Goal: Transaction & Acquisition: Purchase product/service

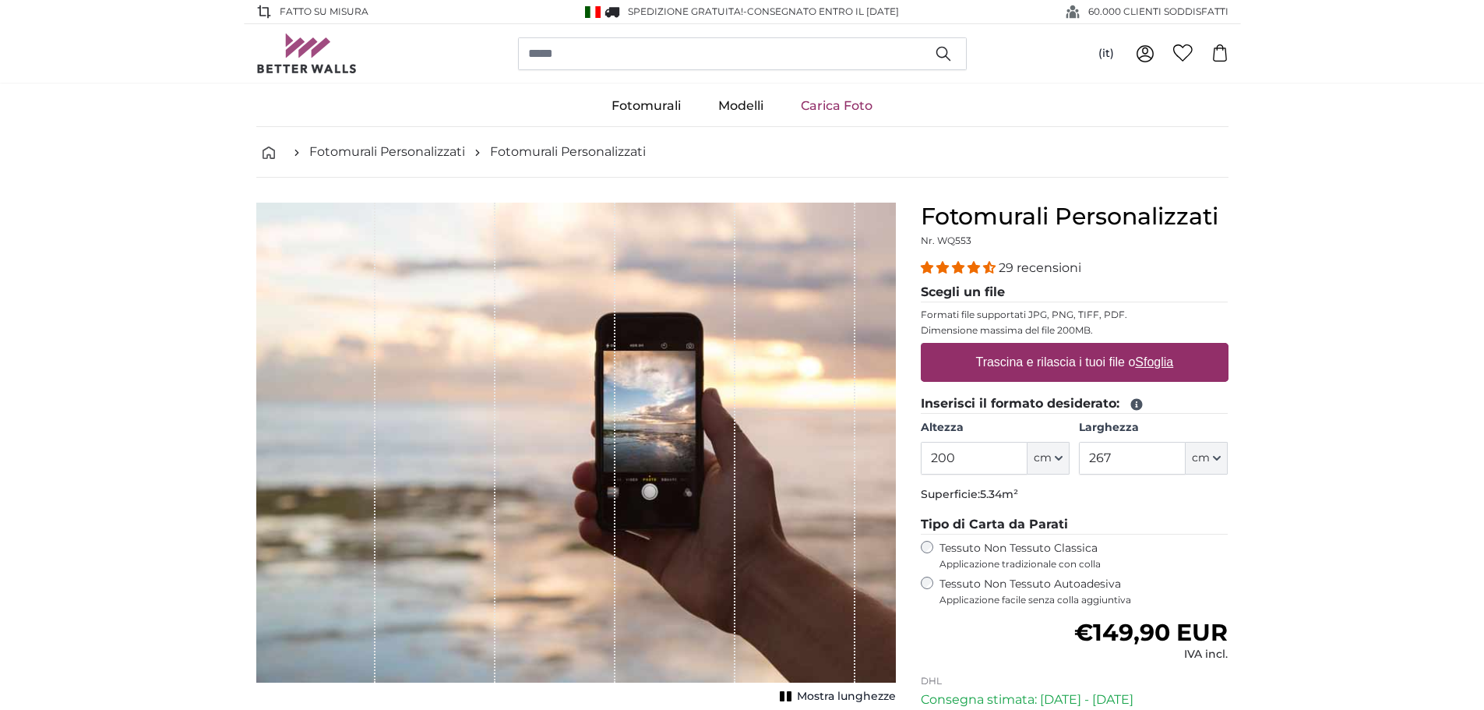
click at [839, 107] on link "Carica Foto" at bounding box center [836, 106] width 109 height 40
click at [1157, 361] on u "Sfoglia" at bounding box center [1154, 361] width 38 height 13
click at [1157, 347] on input "Trascina e rilascia i tuoi file o Sfoglia" at bounding box center [1075, 345] width 308 height 5
type input "**********"
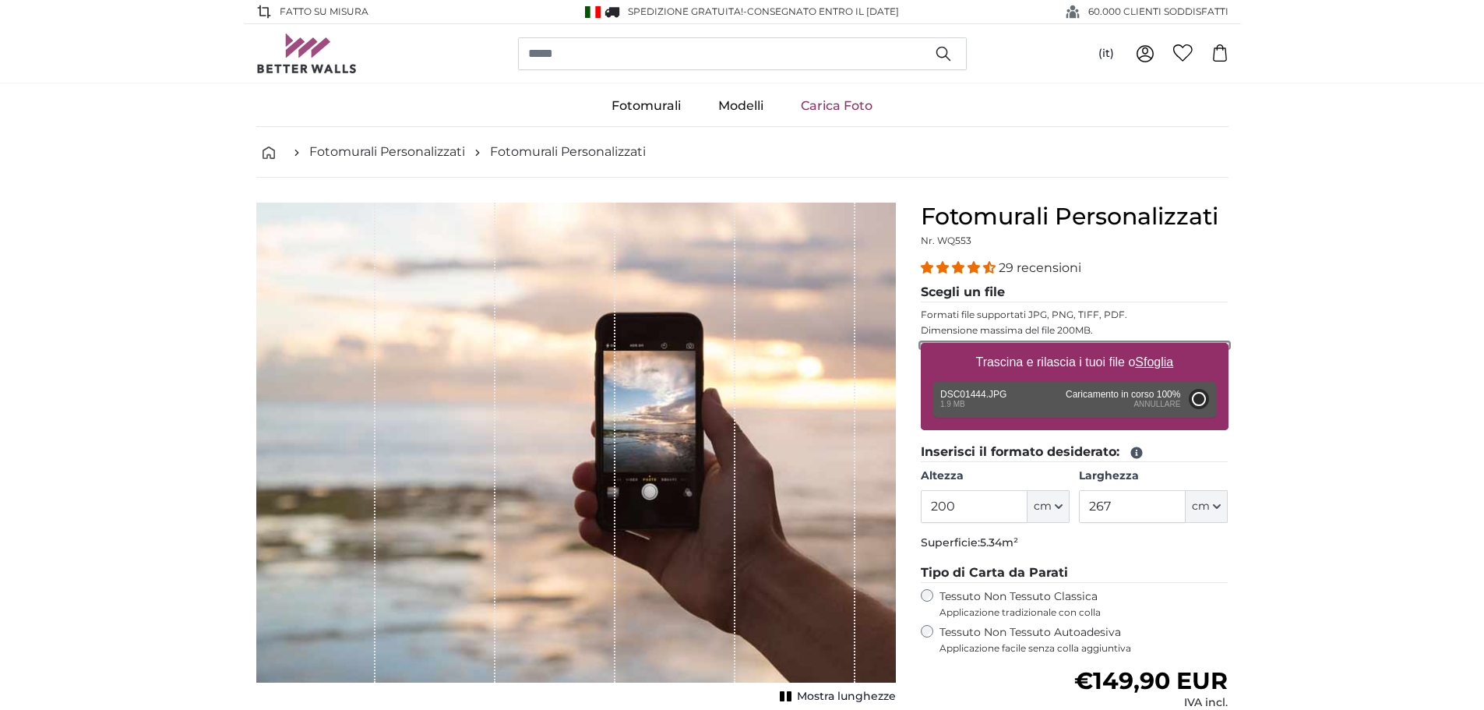
type input "131"
type input "174.2"
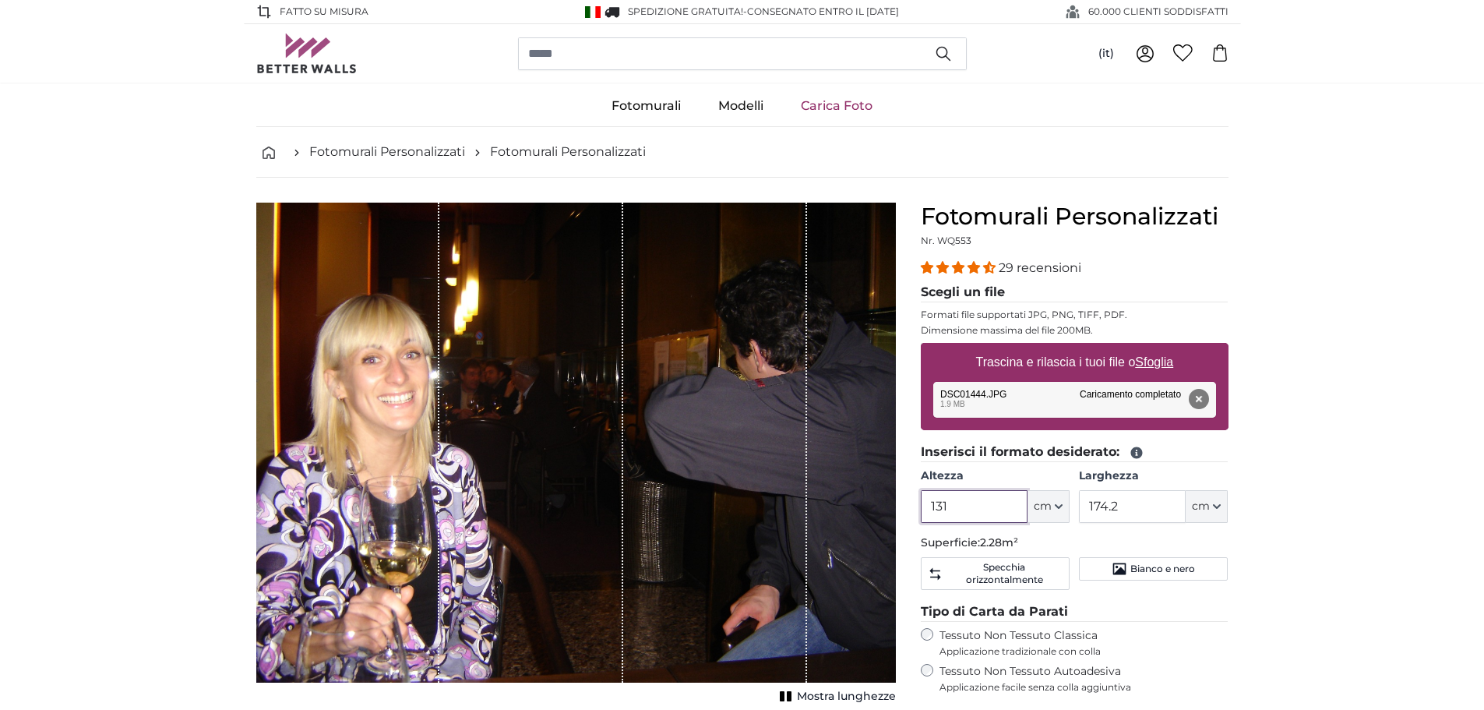
click at [947, 506] on input "131" at bounding box center [974, 506] width 107 height 33
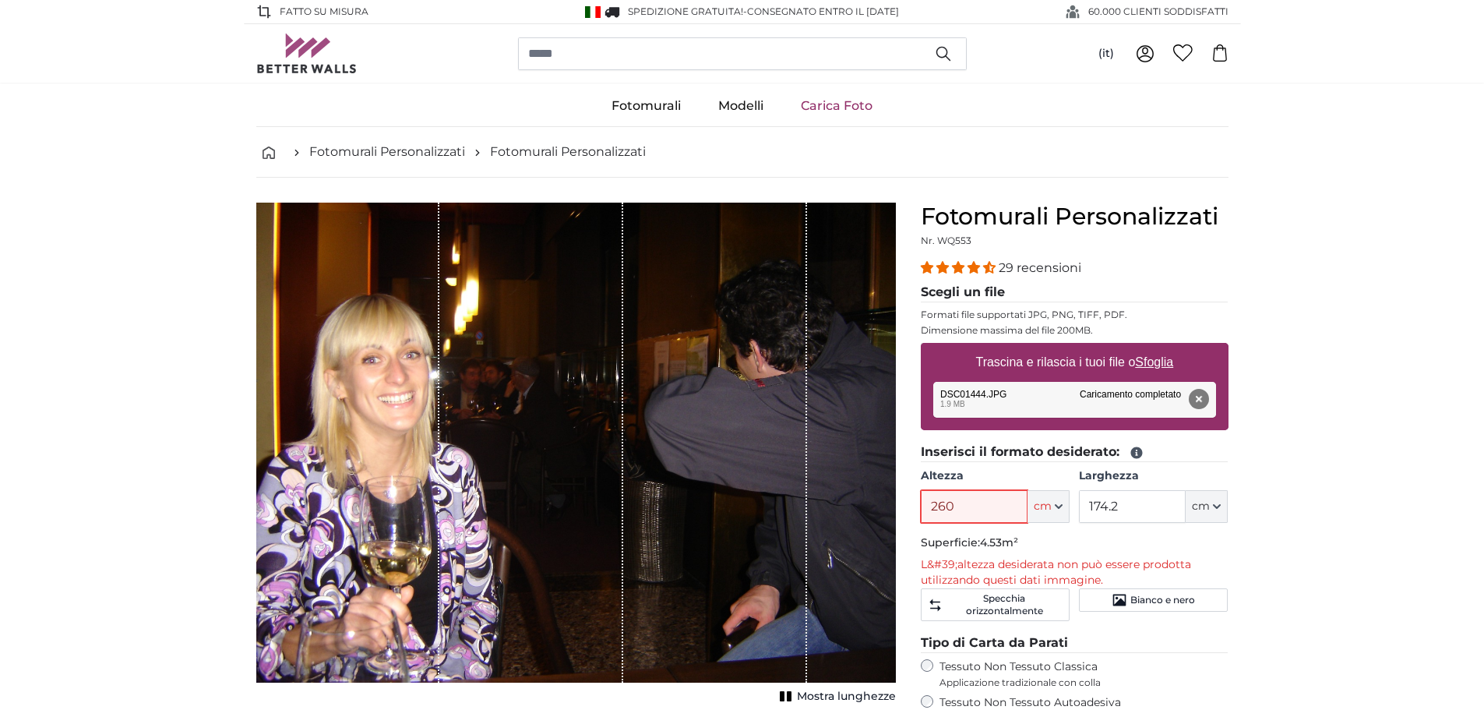
type input "260"
click at [1130, 502] on input "174.2" at bounding box center [1132, 506] width 107 height 33
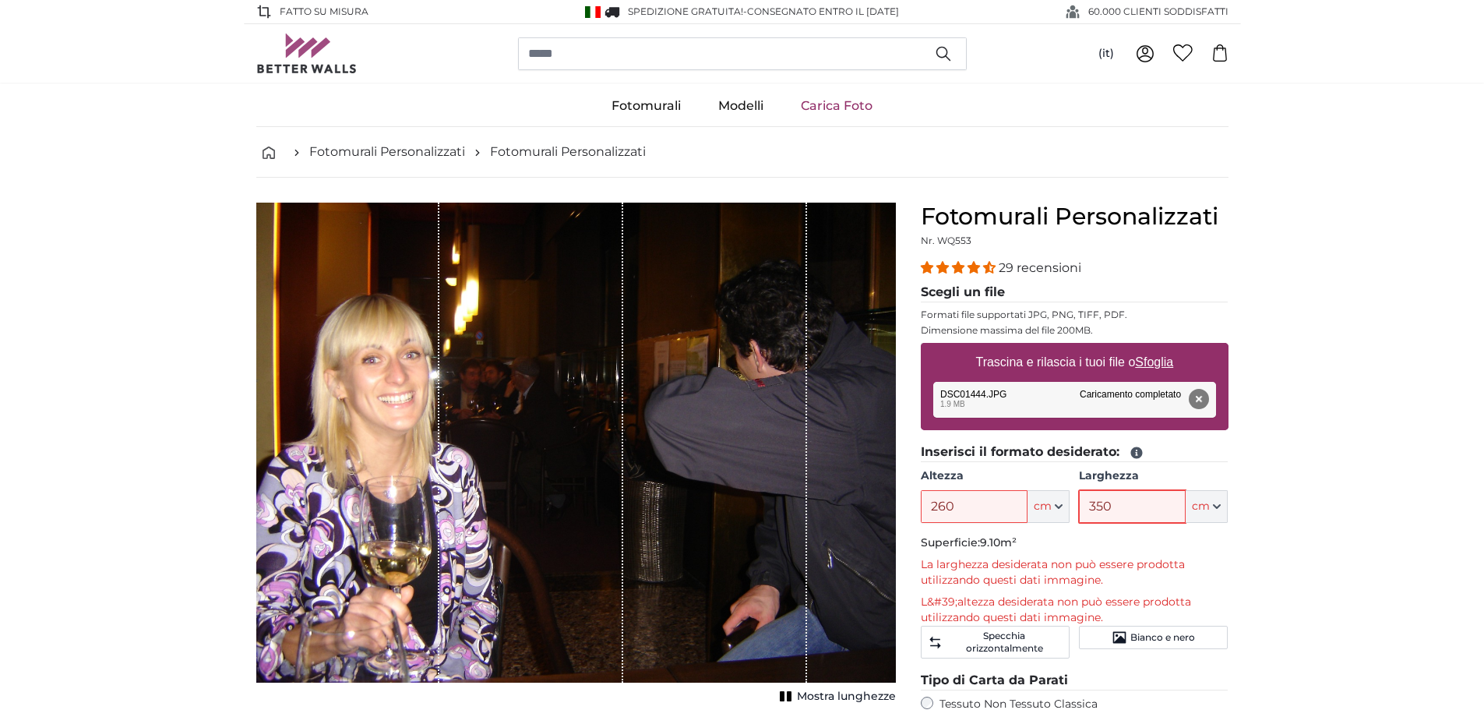
type input "350"
click at [1205, 398] on button "Rimuovi" at bounding box center [1198, 399] width 20 height 20
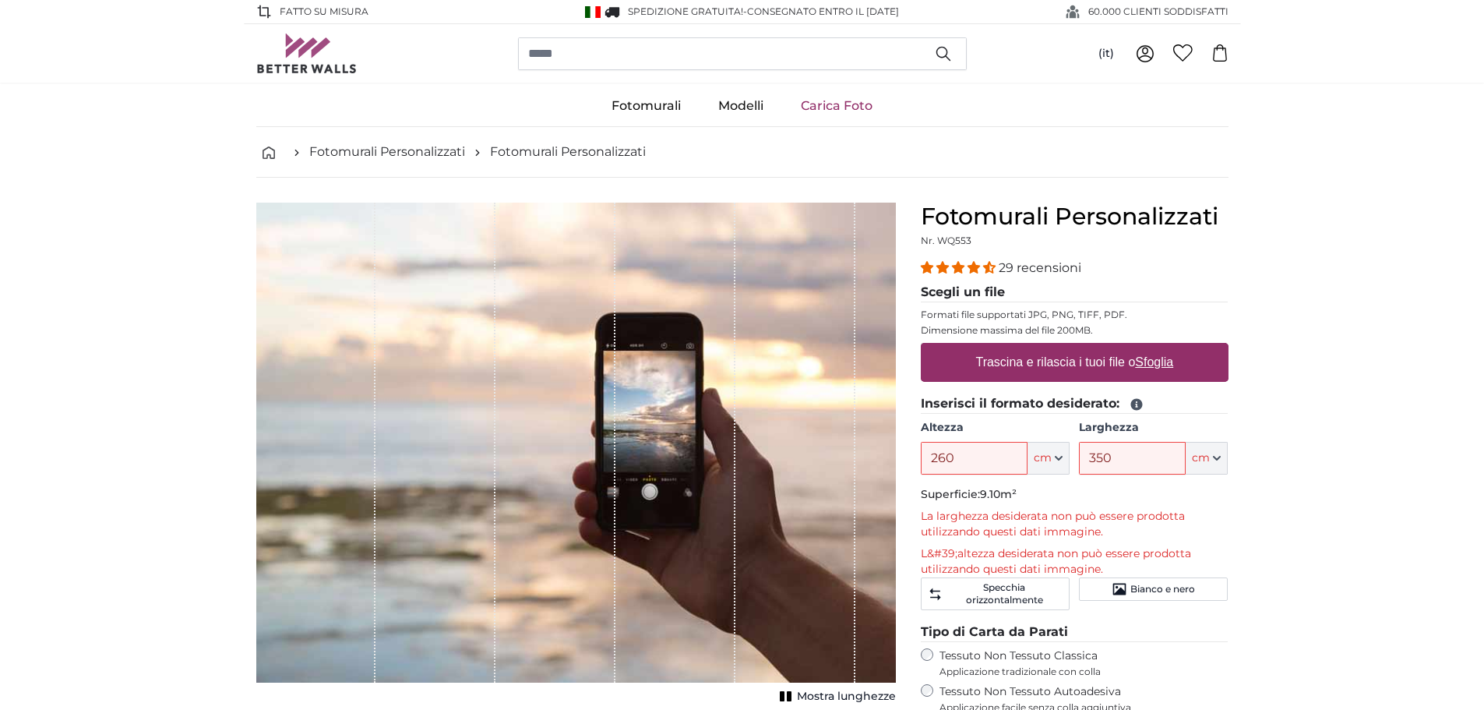
click at [1146, 364] on u "Sfoglia" at bounding box center [1154, 361] width 38 height 13
click at [1146, 347] on input "Trascina e rilascia i tuoi file o Sfoglia" at bounding box center [1075, 345] width 308 height 5
type input "**********"
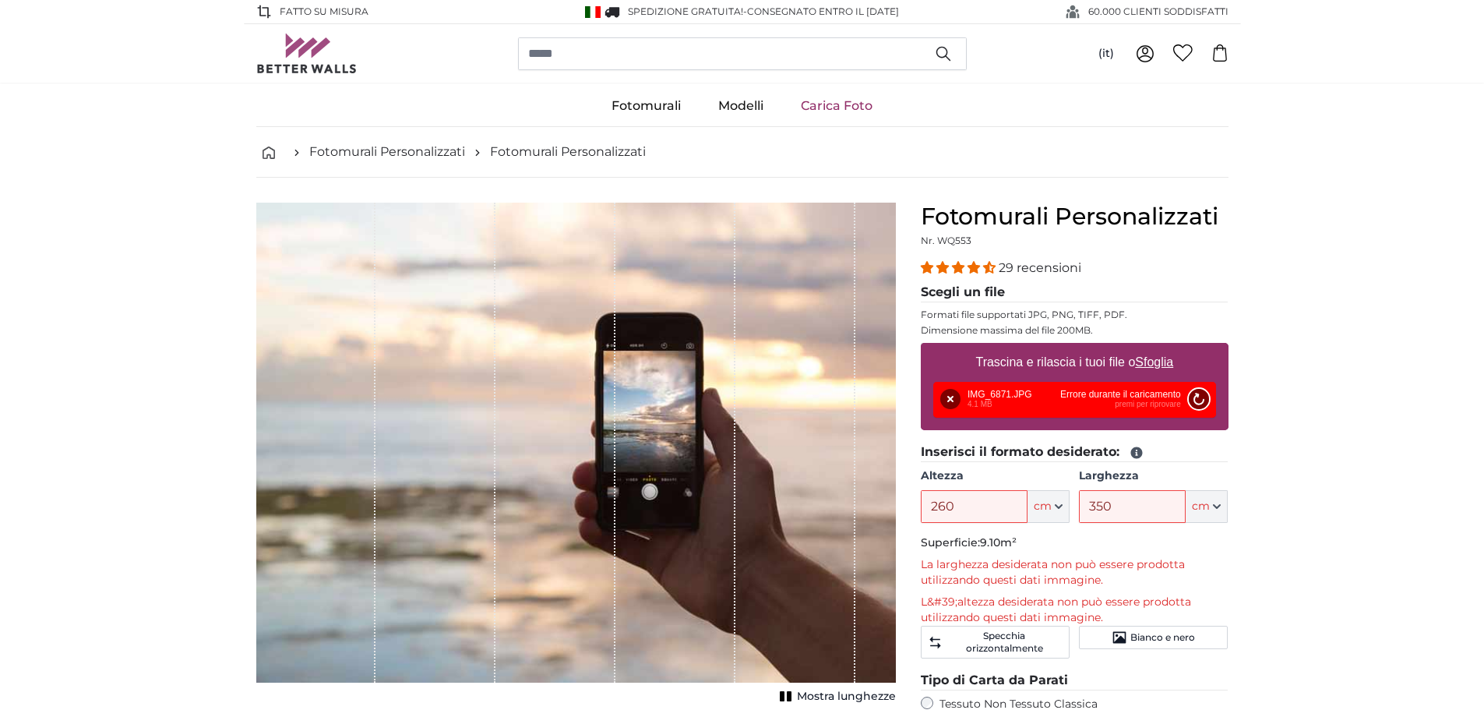
click at [1199, 395] on button "Riprova" at bounding box center [1198, 399] width 20 height 20
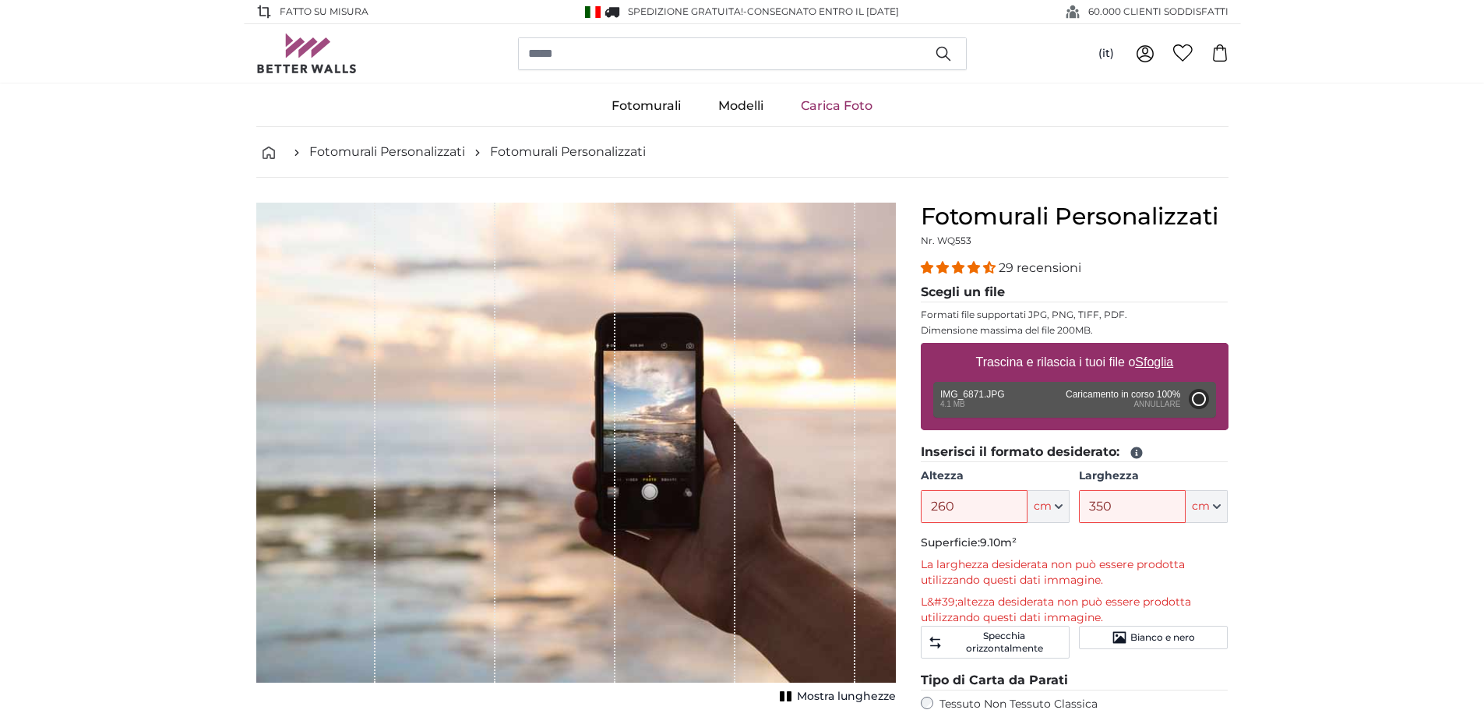
type input "200"
type input "150"
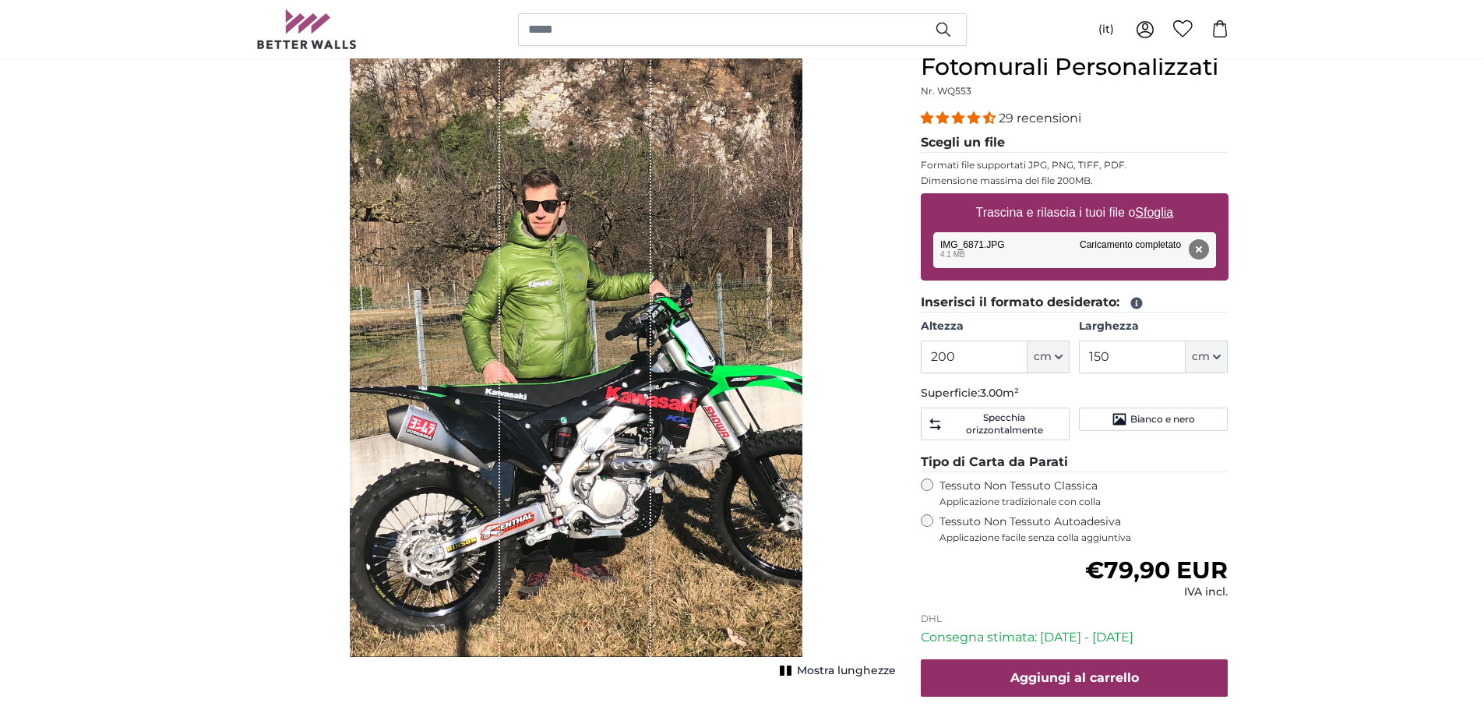
scroll to position [156, 0]
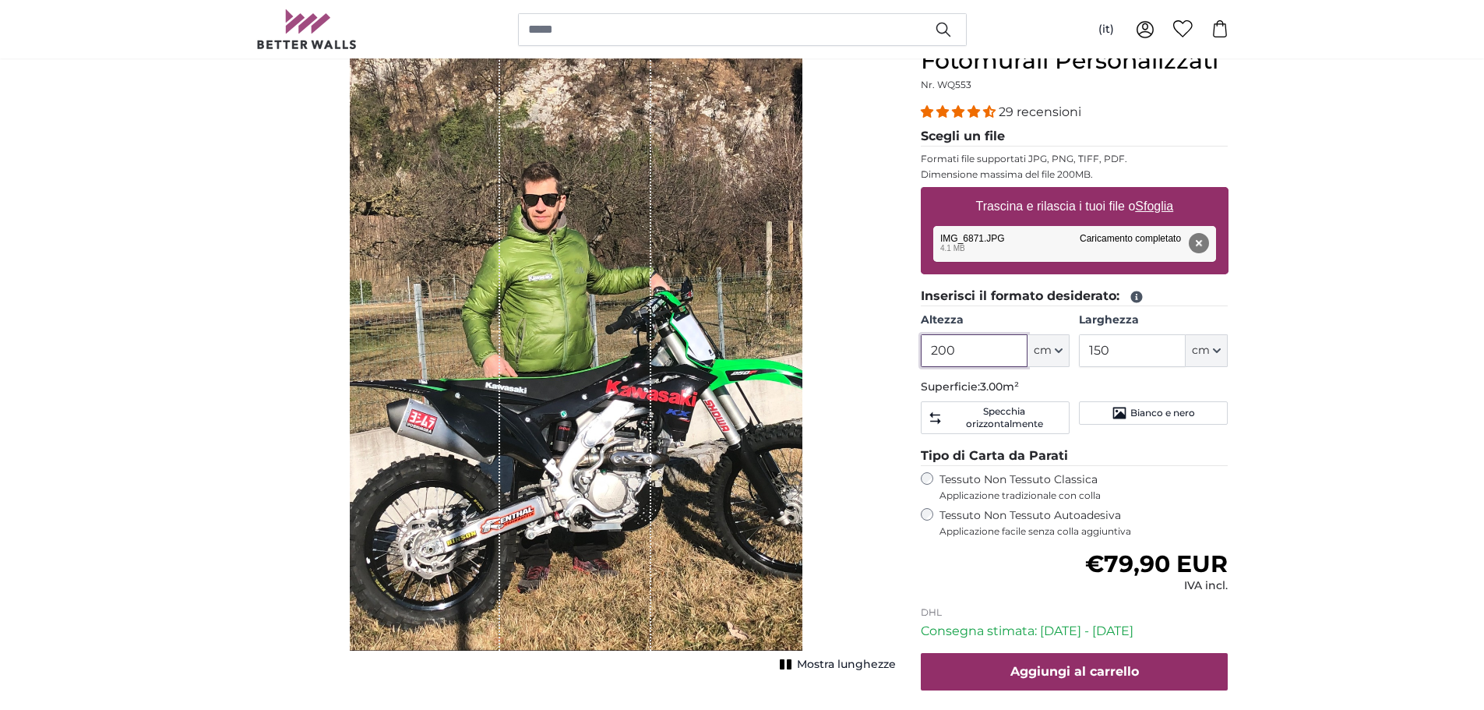
click at [953, 349] on input "200" at bounding box center [974, 350] width 107 height 33
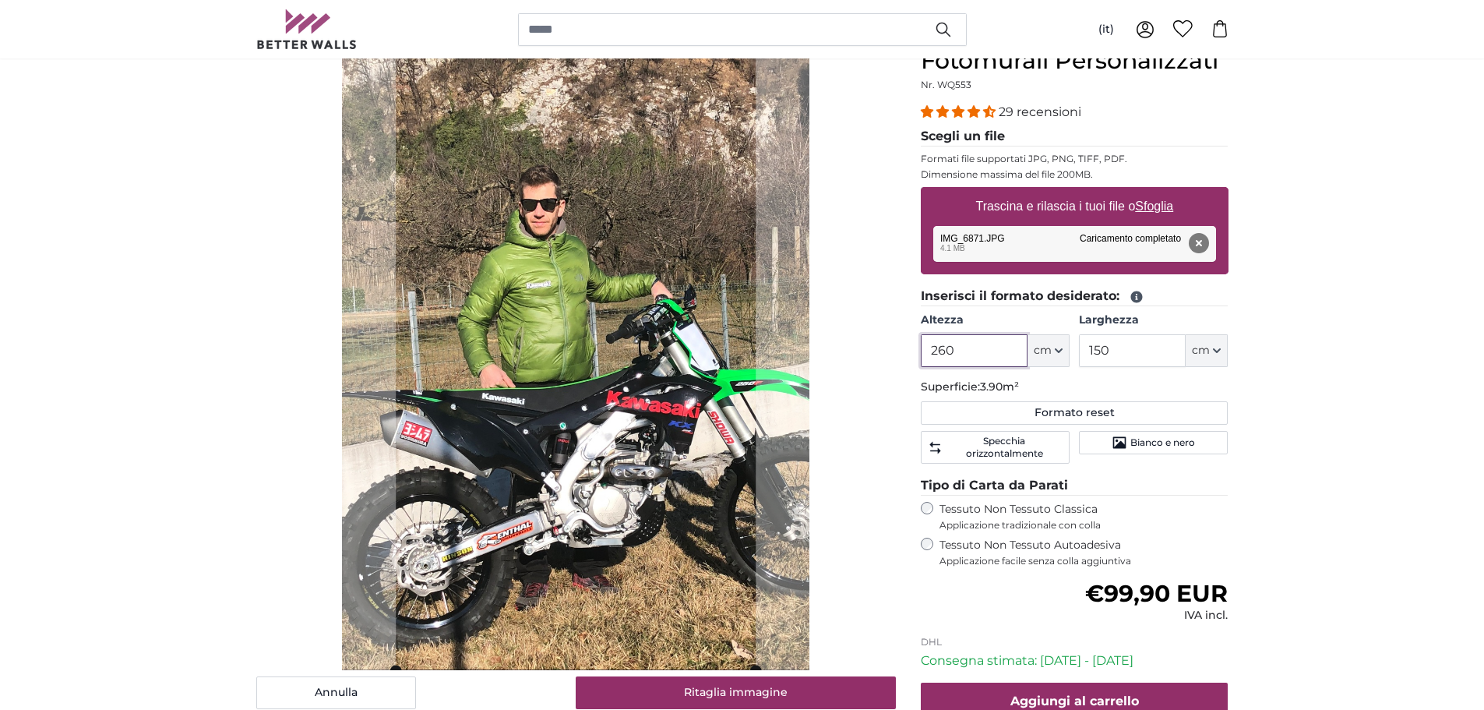
type input "260"
click at [1097, 354] on input "150" at bounding box center [1132, 350] width 107 height 33
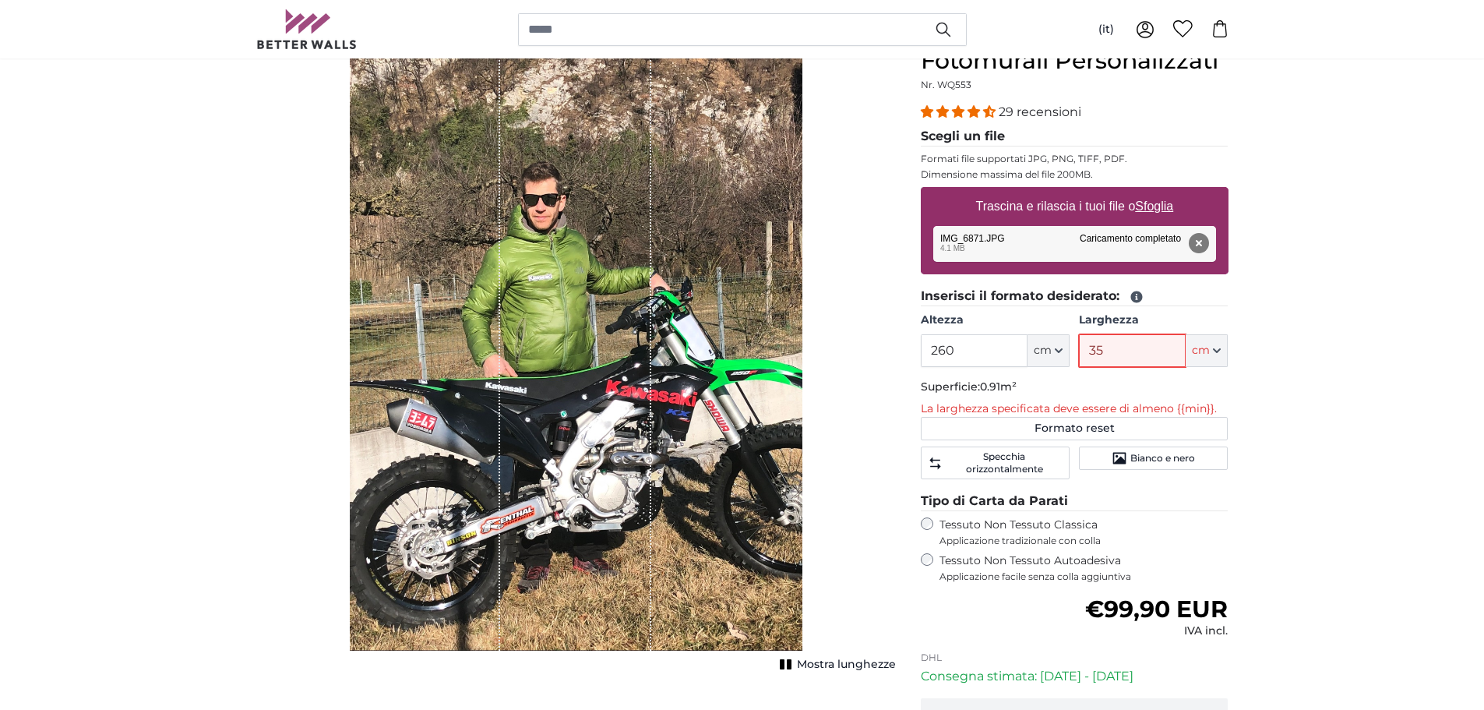
type input "350"
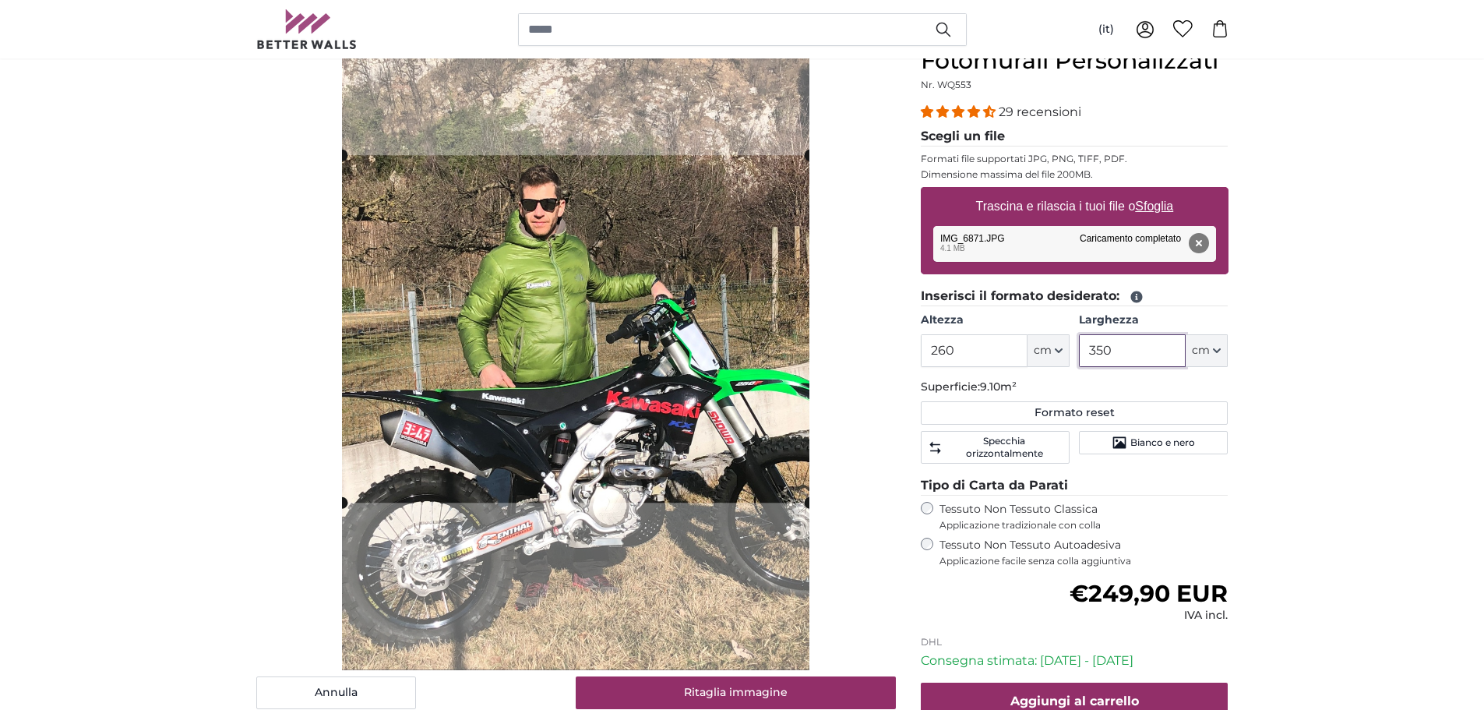
click at [528, 413] on cropper-handle at bounding box center [575, 328] width 467 height 347
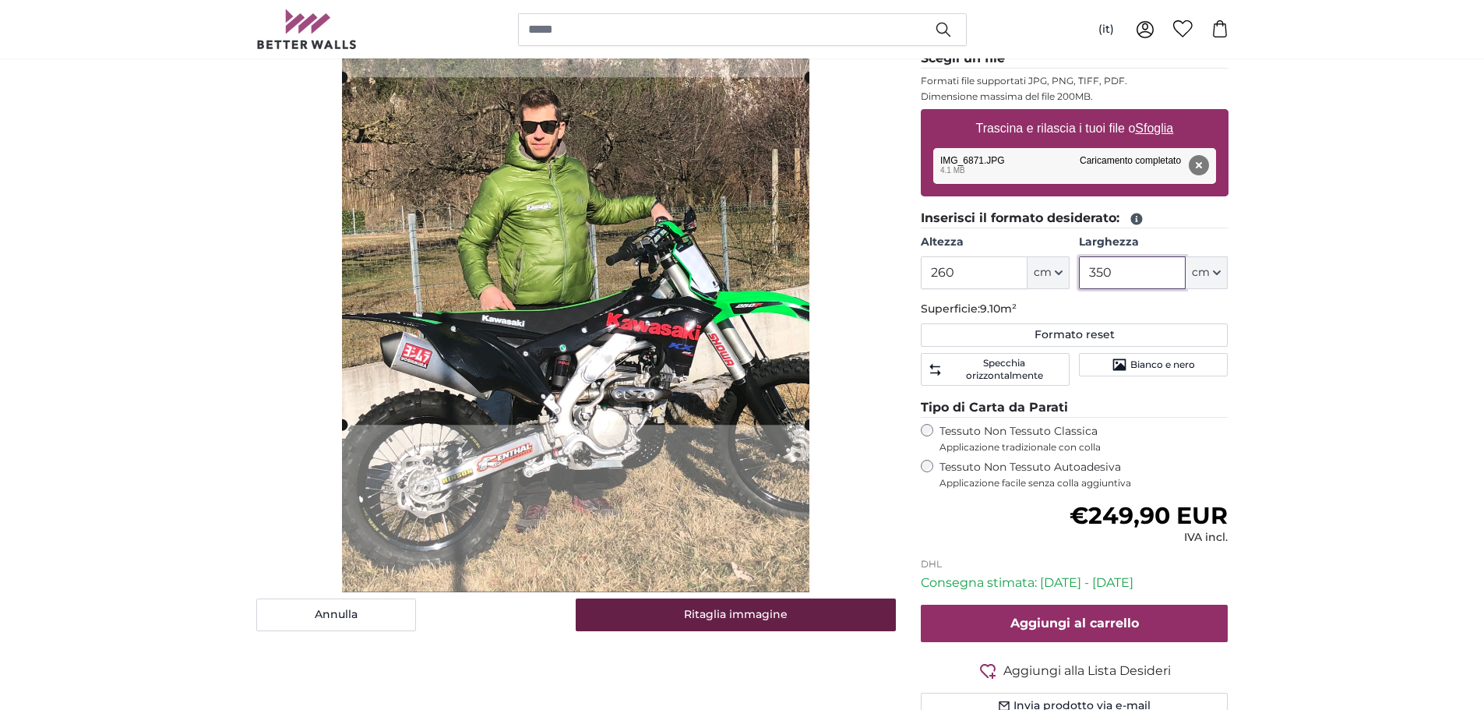
type input "350"
click at [685, 620] on button "Ritaglia immagine" at bounding box center [736, 614] width 320 height 33
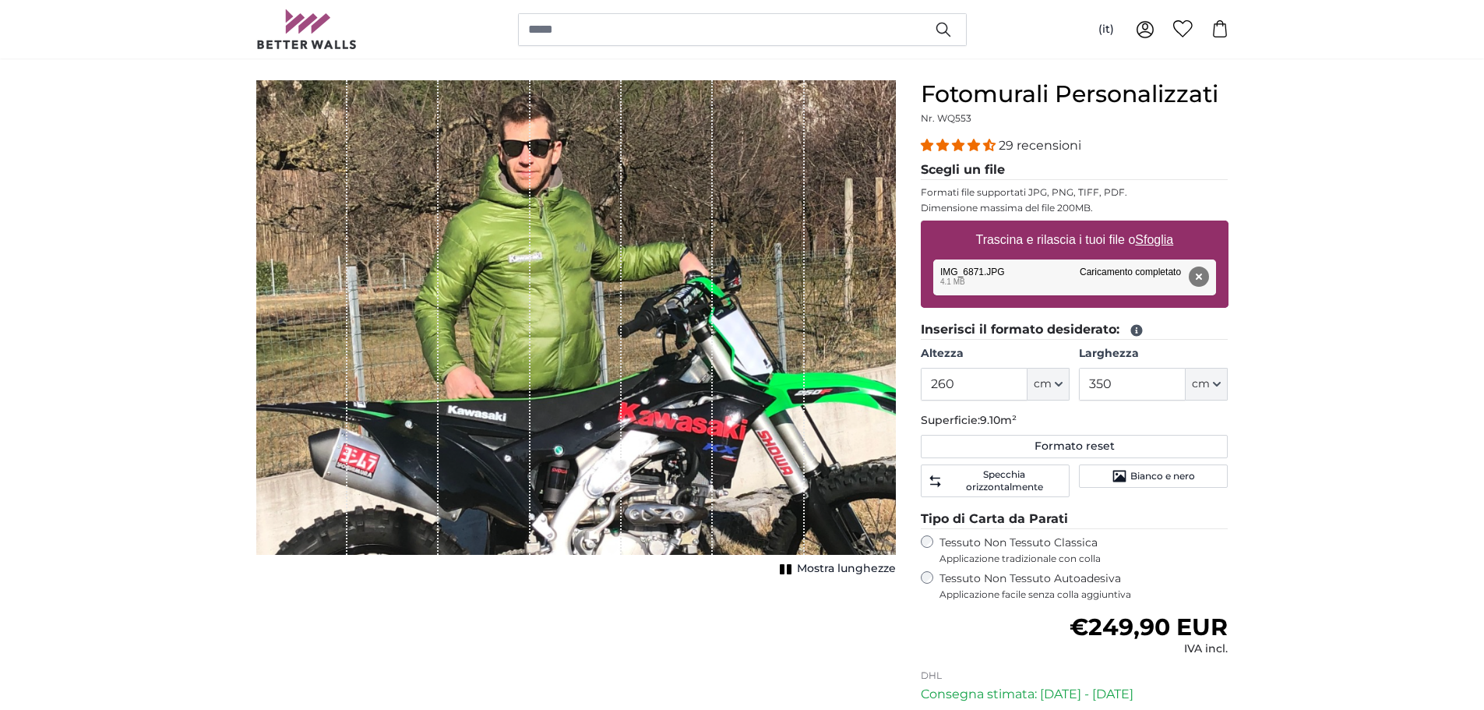
scroll to position [78, 0]
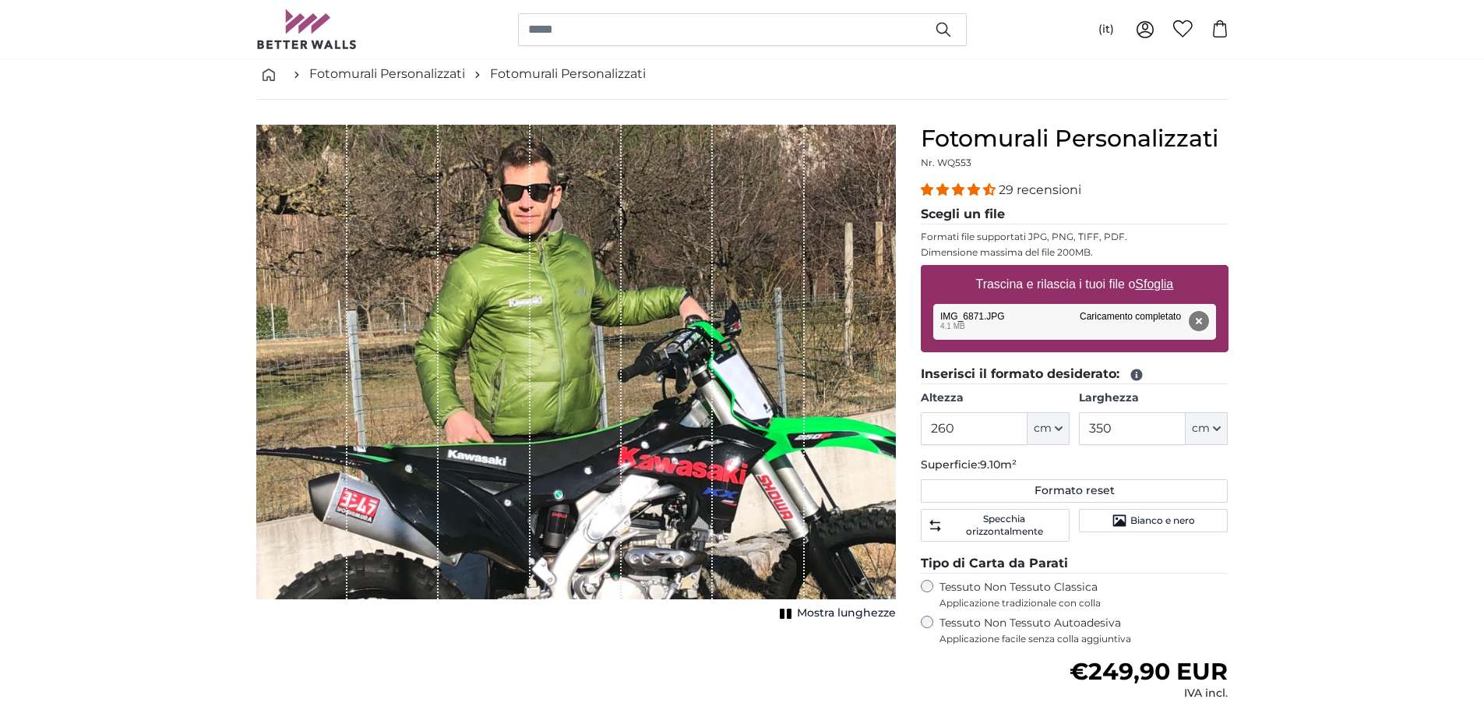
click at [1200, 321] on button "Rimuovi" at bounding box center [1198, 321] width 20 height 20
